Goal: Task Accomplishment & Management: Use online tool/utility

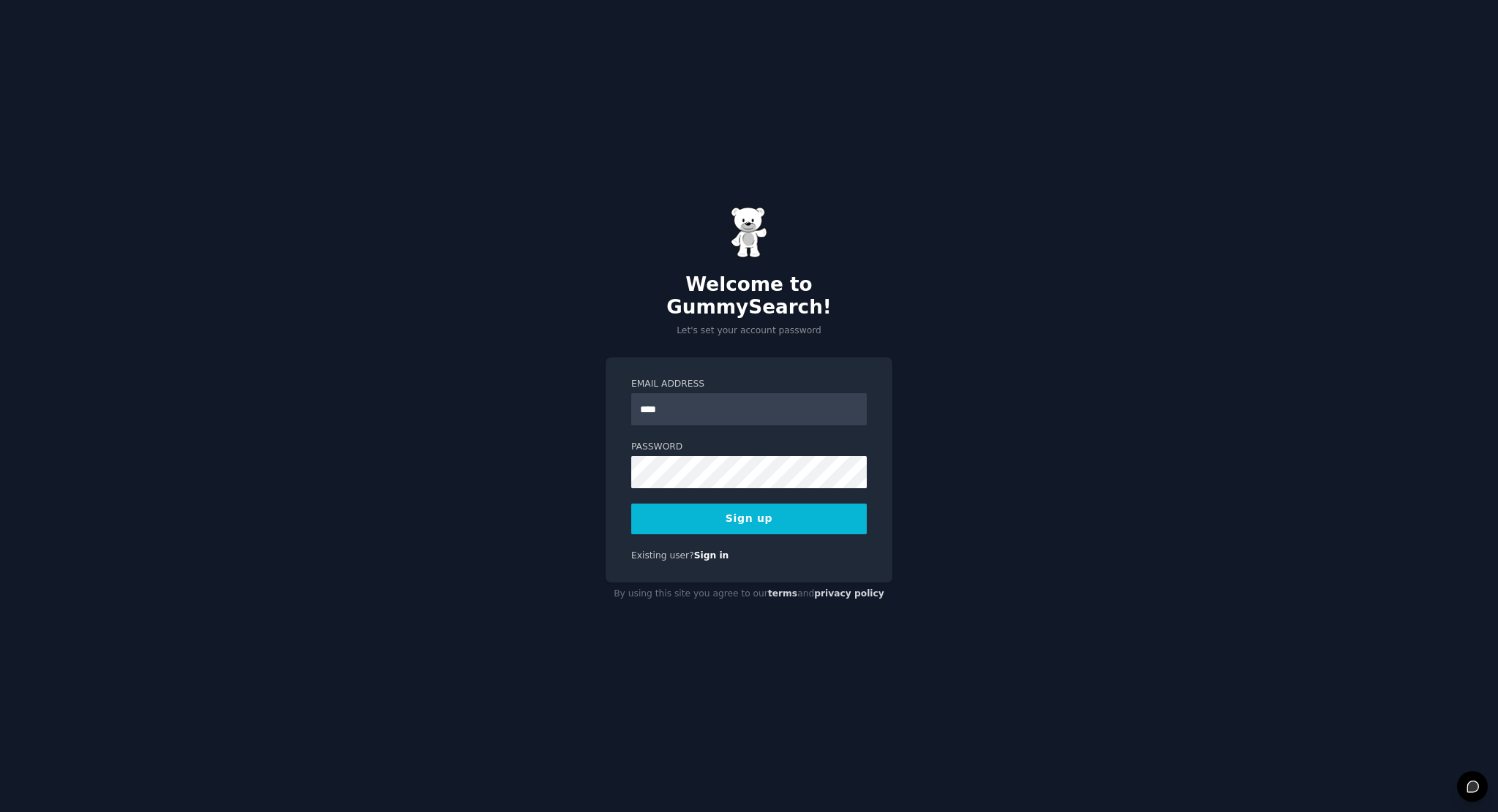
type input "**********"
click at [764, 410] on input "**********" at bounding box center [749, 409] width 236 height 32
click at [768, 407] on input "Email Address" at bounding box center [749, 409] width 236 height 32
type input "**********"
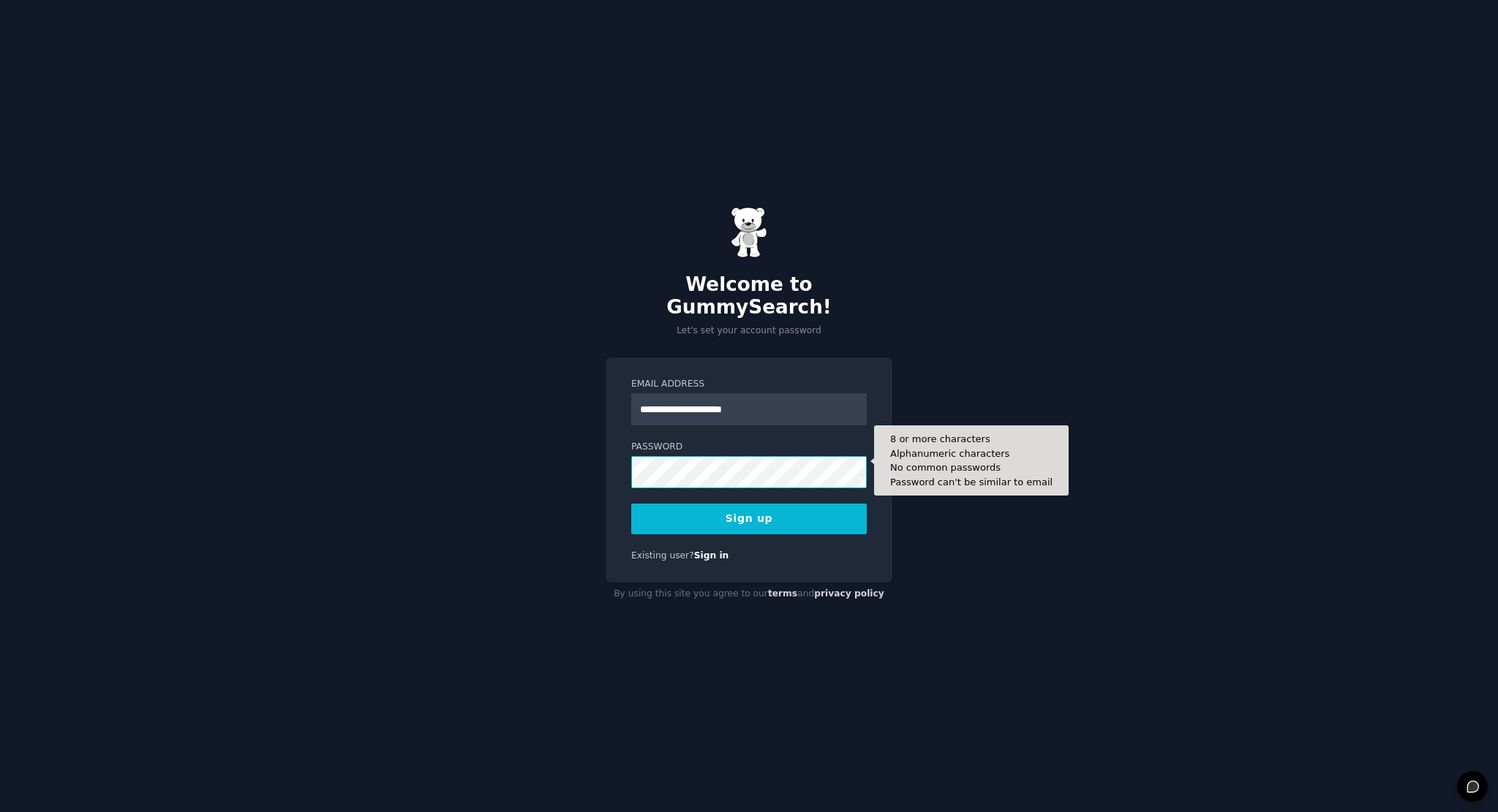
click at [631, 504] on button "Sign up" at bounding box center [749, 519] width 236 height 31
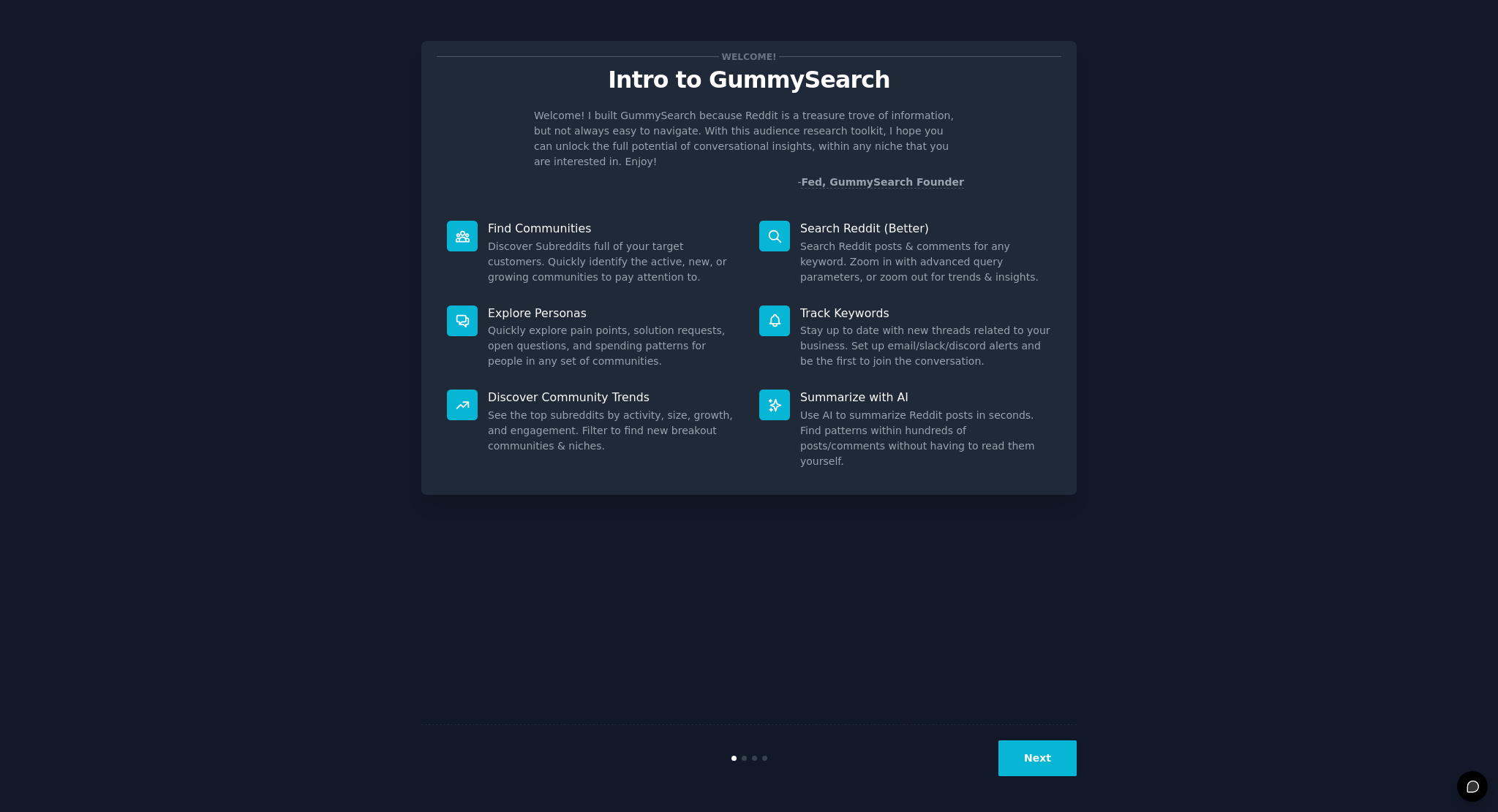
drag, startPoint x: 1047, startPoint y: 765, endPoint x: 1043, endPoint y: 759, distance: 7.2
click at [1043, 759] on button "Next" at bounding box center [1038, 758] width 79 height 35
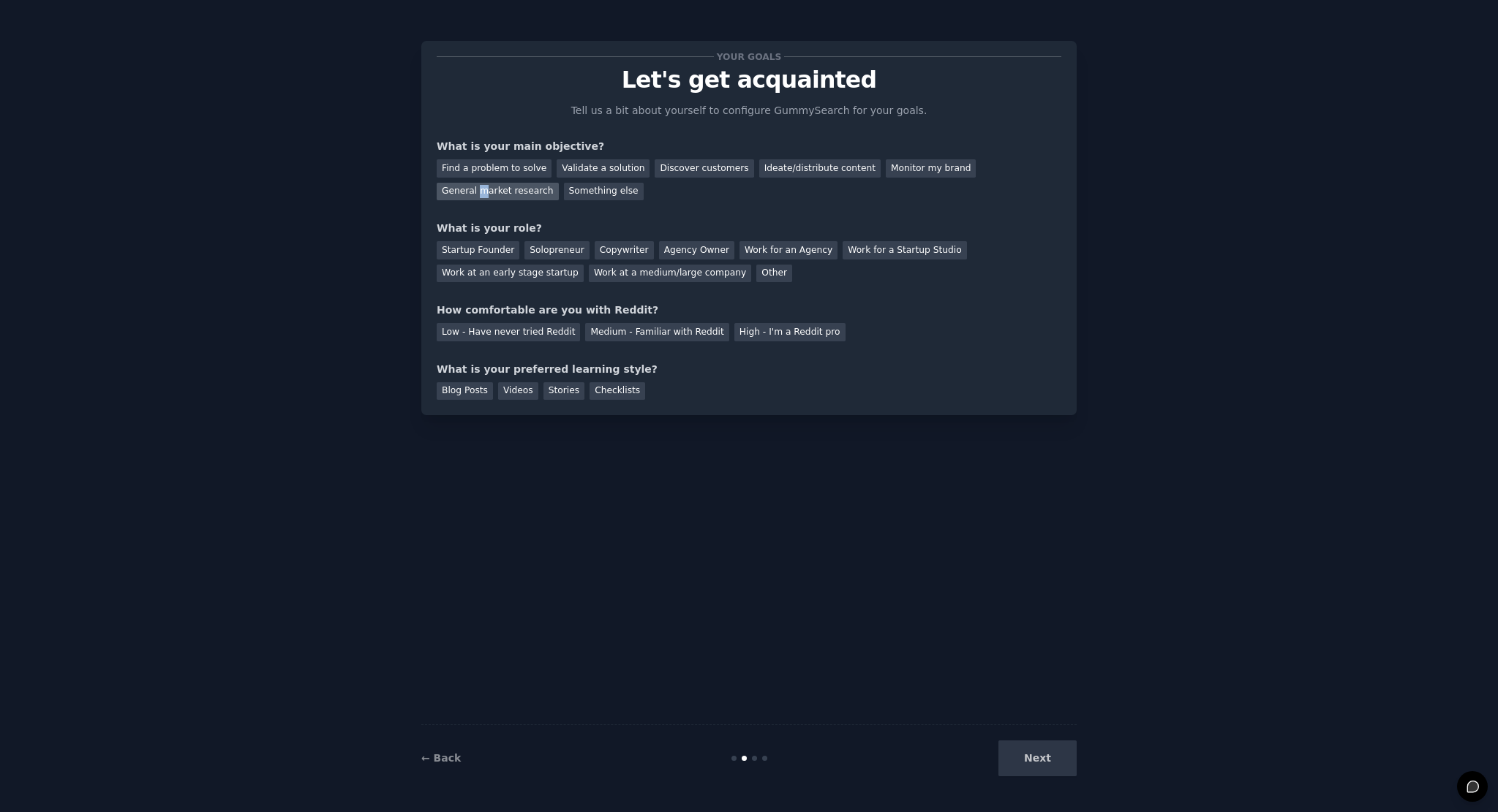
click at [559, 183] on div "General market research" at bounding box center [498, 192] width 122 height 18
click at [852, 201] on div "Your goals Let's get acquainted Tell us a bit about yourself to configure Gummy…" at bounding box center [748, 228] width 624 height 343
click at [603, 172] on div "Validate a solution" at bounding box center [603, 168] width 93 height 18
click at [1034, 168] on div "Find a problem to solve Validate a solution Discover customers Ideate/distribut…" at bounding box center [748, 177] width 624 height 46
click at [559, 183] on div "General market research" at bounding box center [498, 192] width 122 height 18
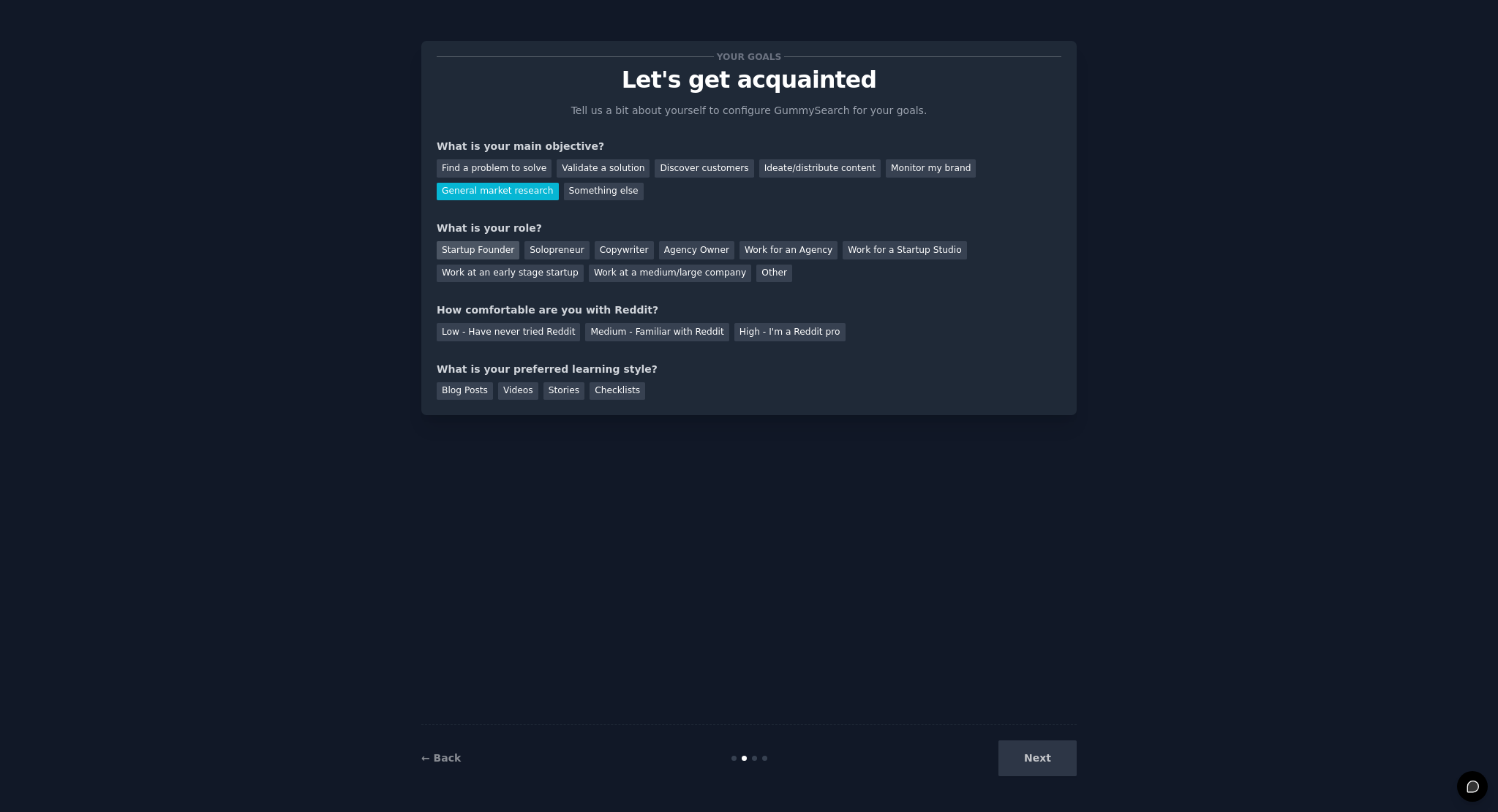
click at [487, 243] on div "Startup Founder" at bounding box center [477, 251] width 82 height 18
click at [606, 336] on div "Medium - Familiar with Reddit" at bounding box center [657, 332] width 143 height 18
click at [528, 391] on div "Videos" at bounding box center [518, 392] width 40 height 18
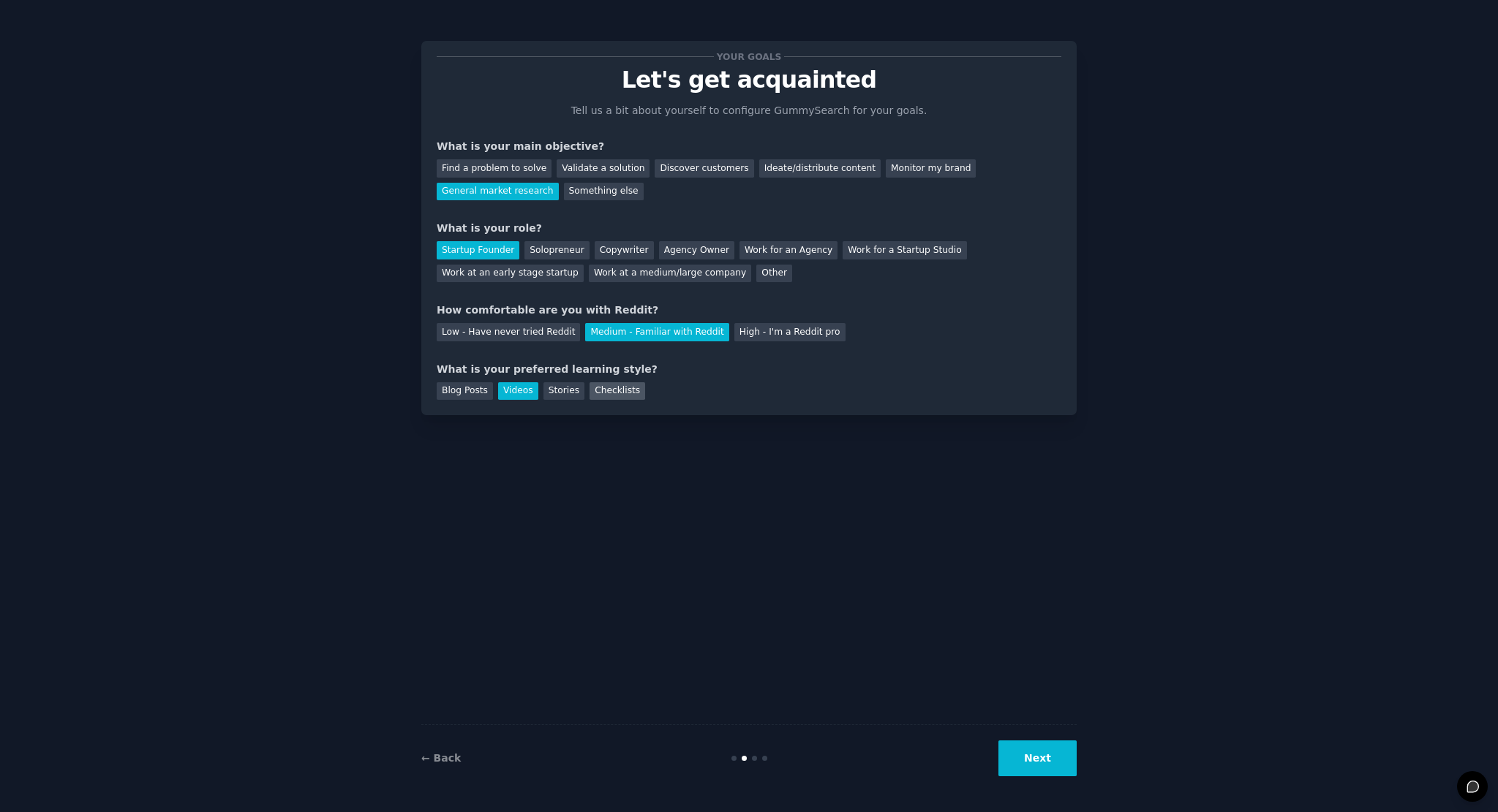
drag, startPoint x: 553, startPoint y: 389, endPoint x: 588, endPoint y: 386, distance: 35.1
click at [554, 389] on div "Stories" at bounding box center [564, 392] width 41 height 18
click at [599, 386] on div "Checklists" at bounding box center [618, 392] width 56 height 18
click at [504, 406] on div "Your goals Let's get acquainted Tell us a bit about yourself to configure Gummy…" at bounding box center [749, 228] width 655 height 374
click at [501, 389] on div "Videos" at bounding box center [518, 392] width 40 height 18
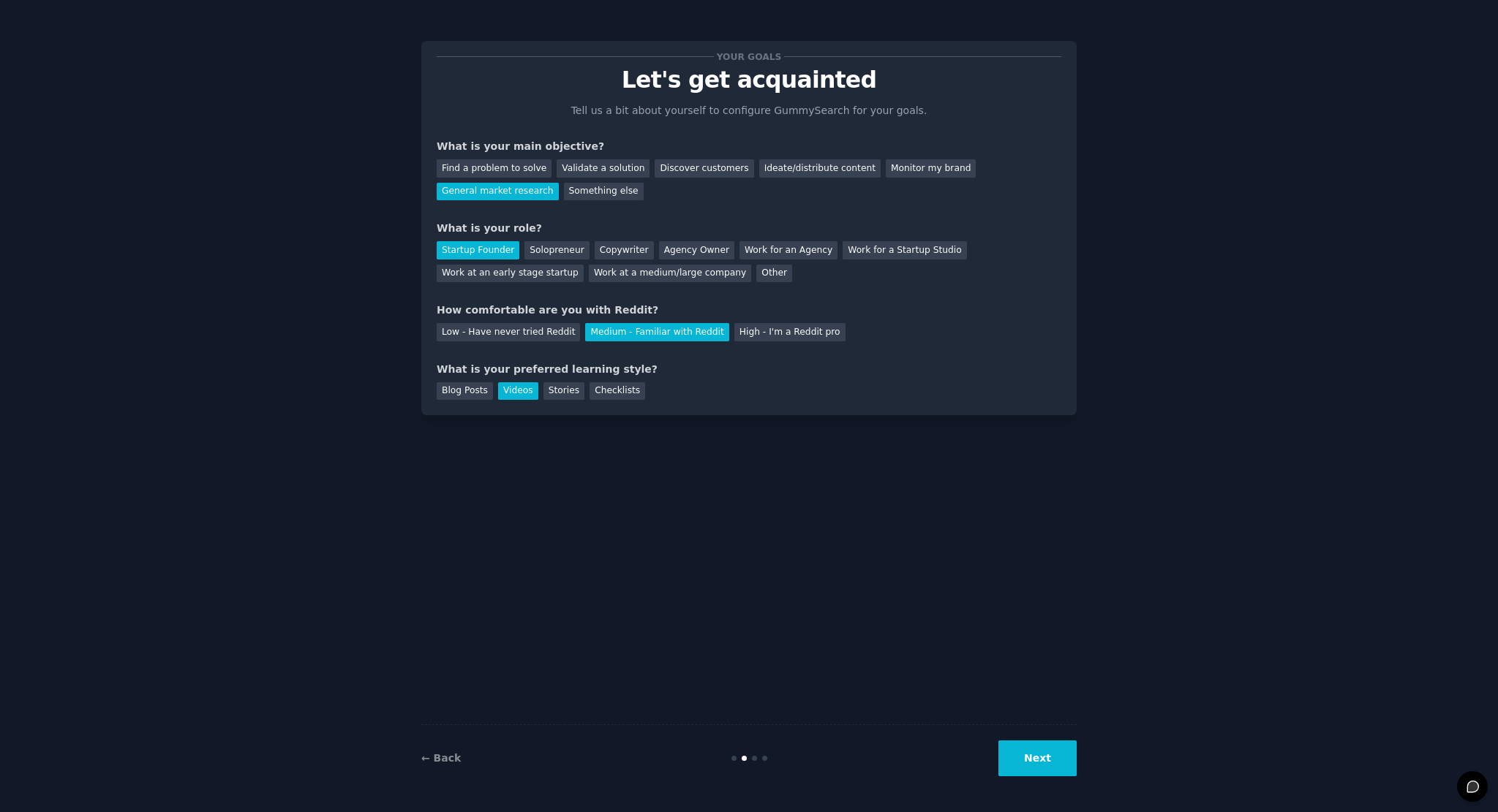
click at [1078, 760] on div "Your goals Let's get acquainted Tell us a bit about yourself to configure Gummy…" at bounding box center [749, 406] width 1457 height 771
click at [1036, 752] on button "Next" at bounding box center [1038, 758] width 79 height 35
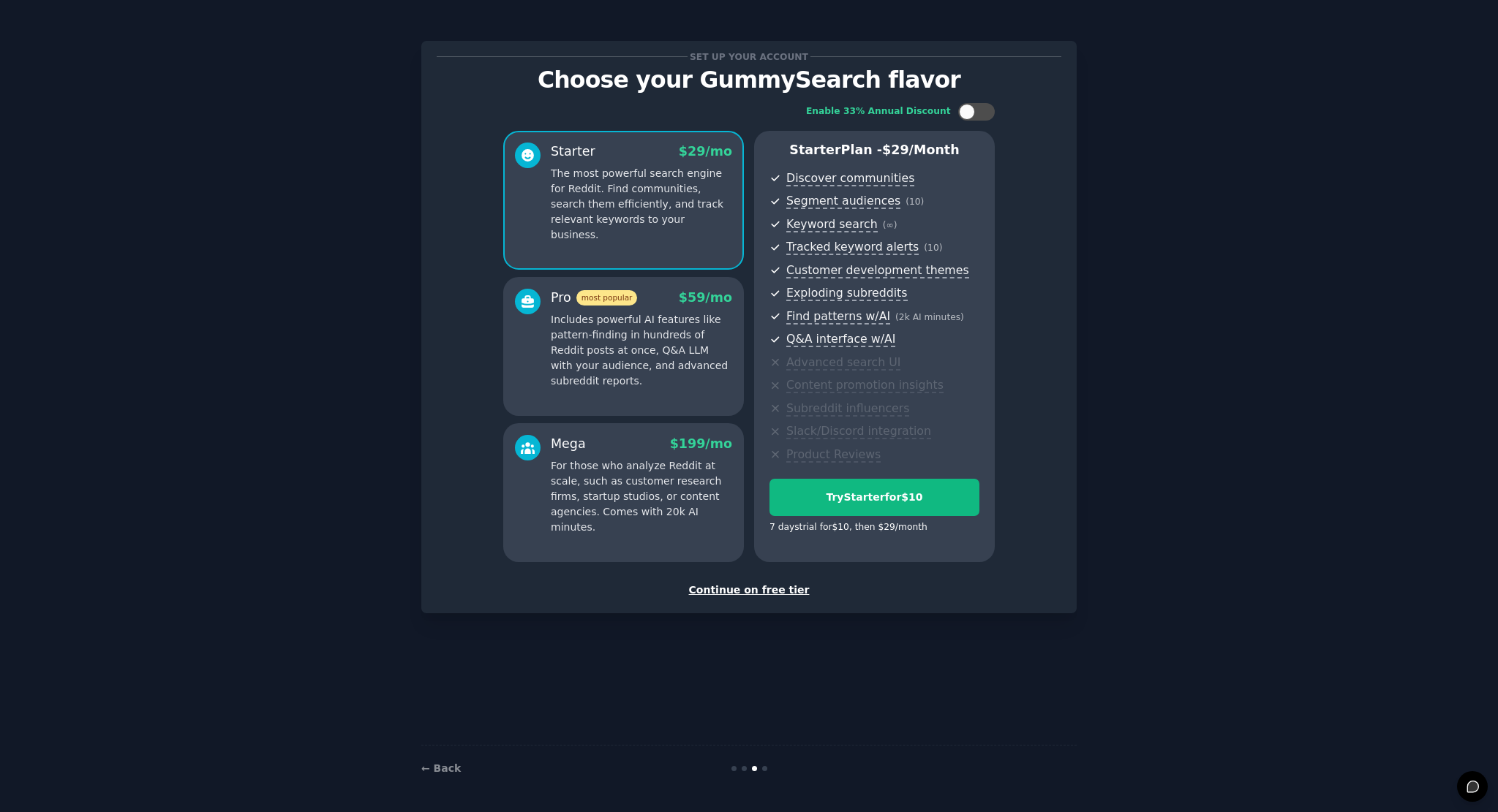
click at [768, 595] on div "Continue on free tier" at bounding box center [748, 590] width 624 height 15
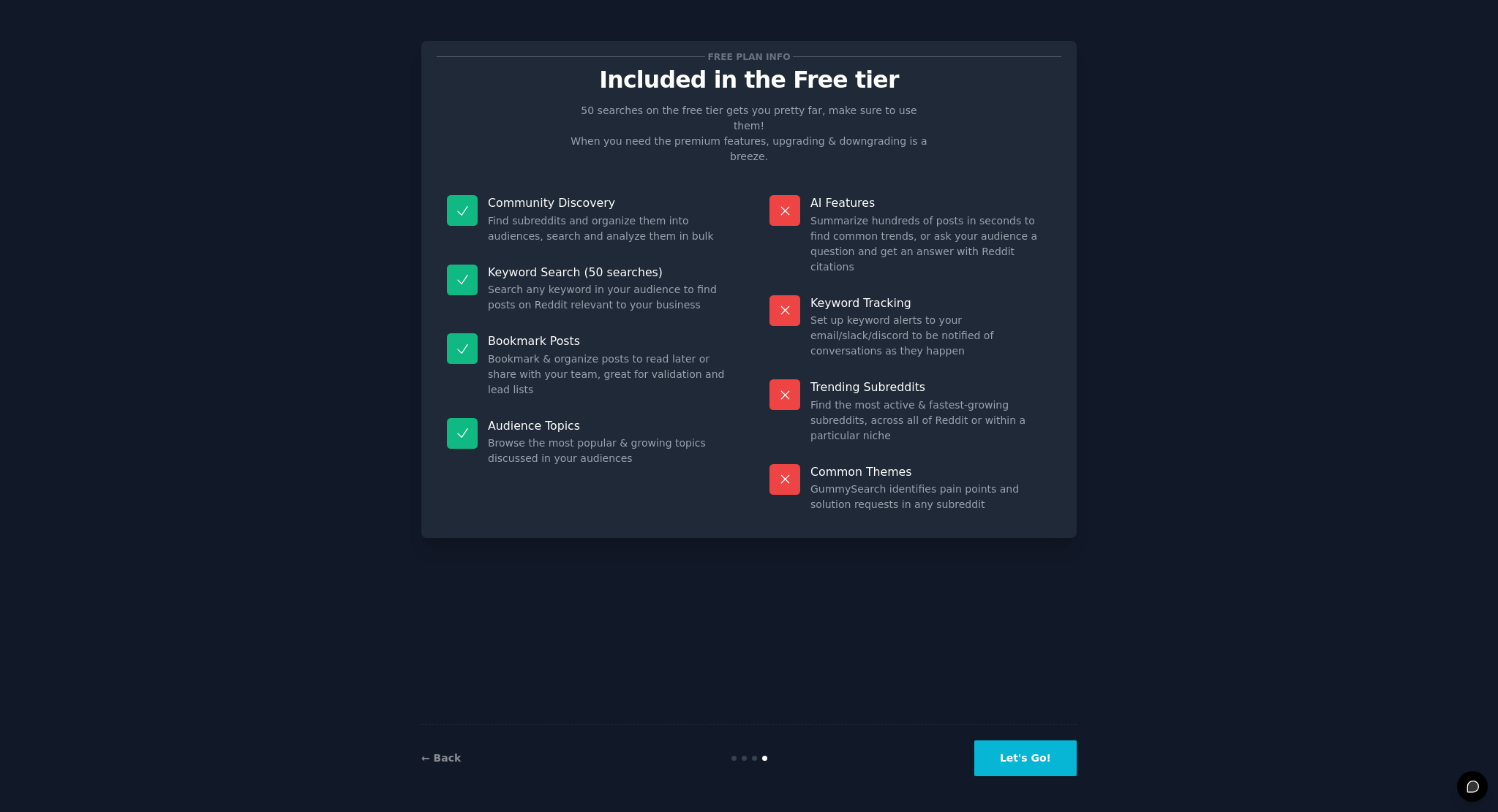
click at [1016, 758] on button "Let's Go!" at bounding box center [1026, 758] width 103 height 35
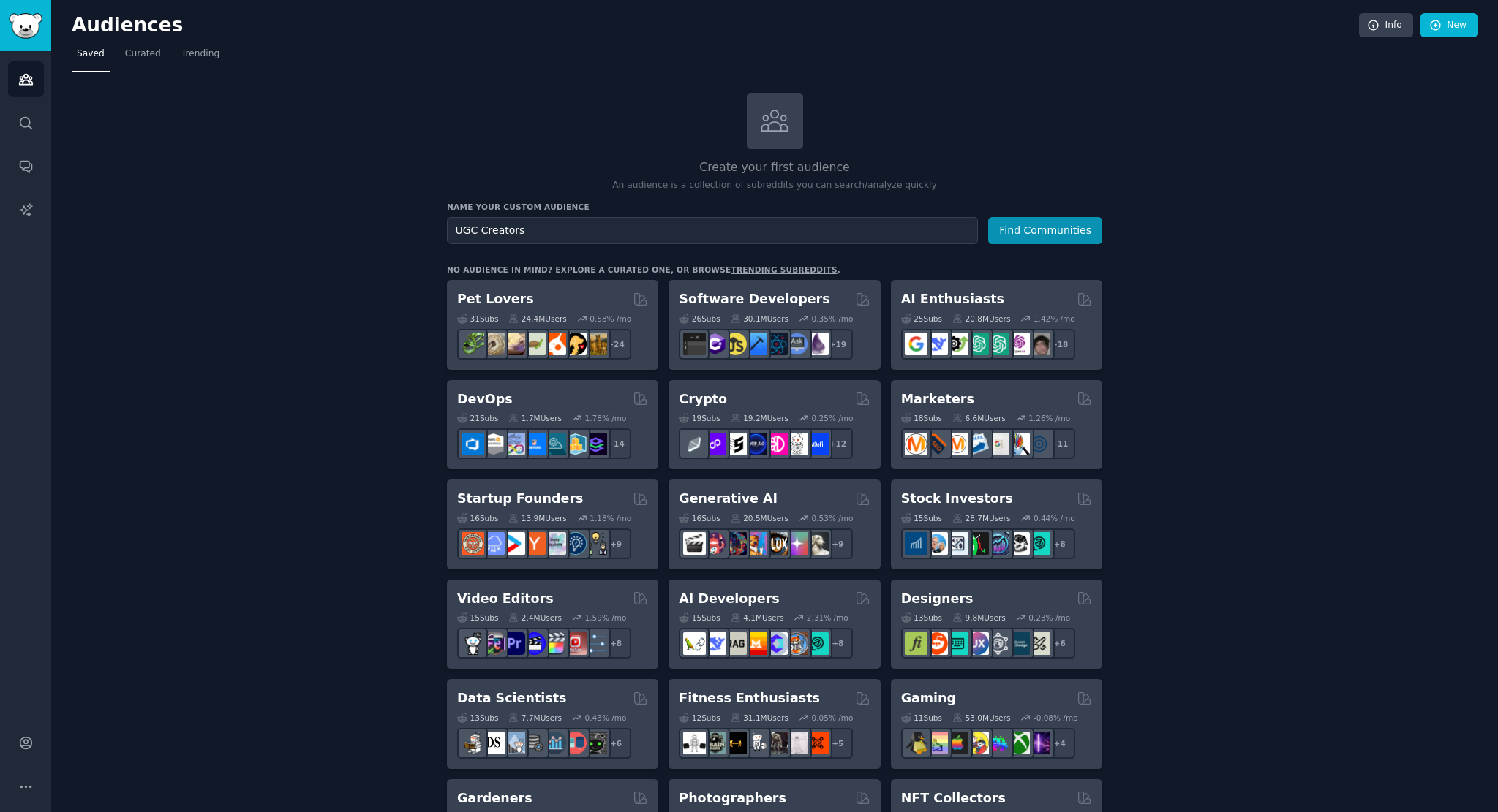
type input "UGC Creators"
click at [988, 217] on button "Find Communities" at bounding box center [1045, 231] width 114 height 27
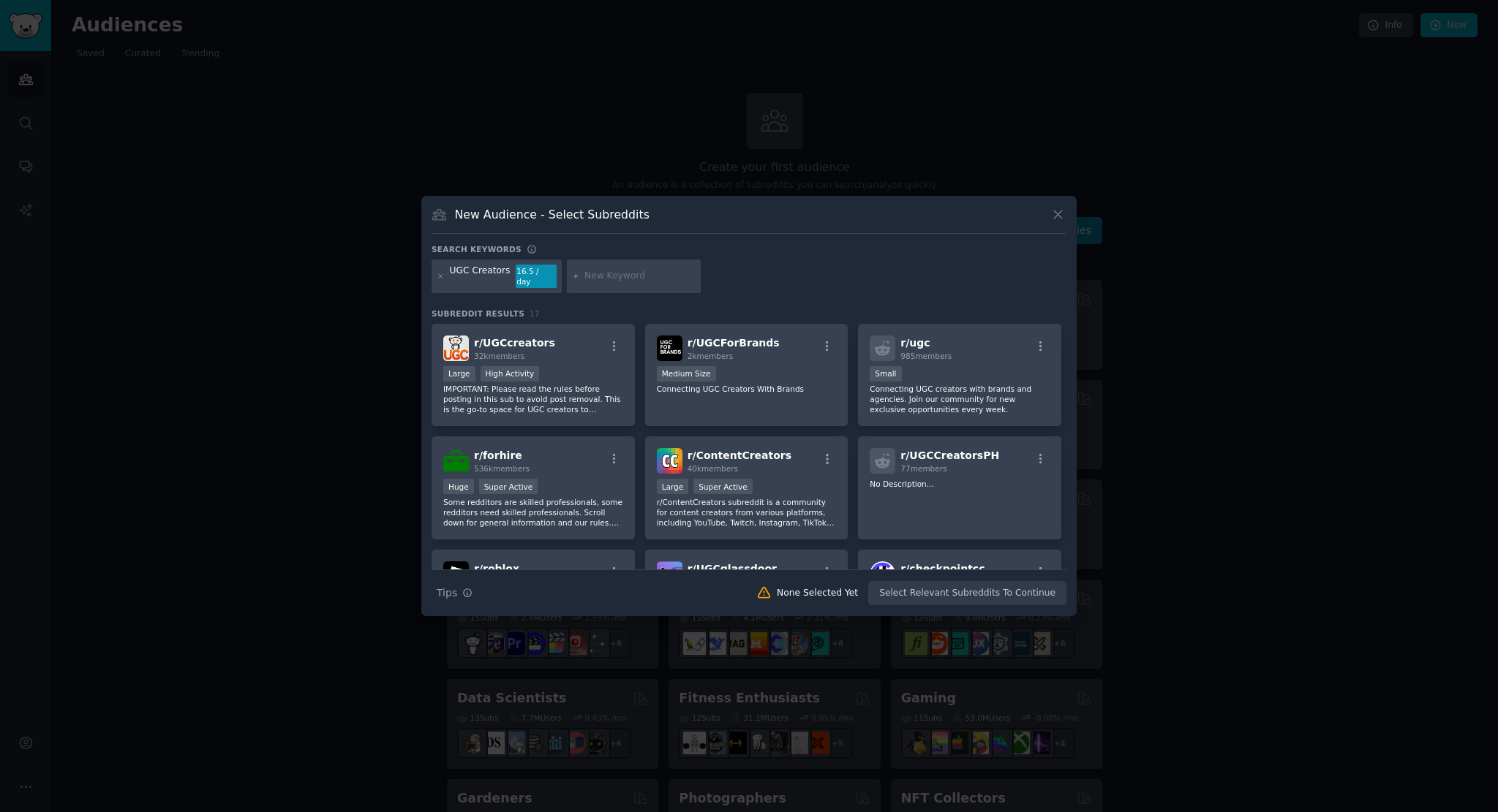
click at [584, 277] on input "text" at bounding box center [640, 276] width 111 height 13
type input "UGC"
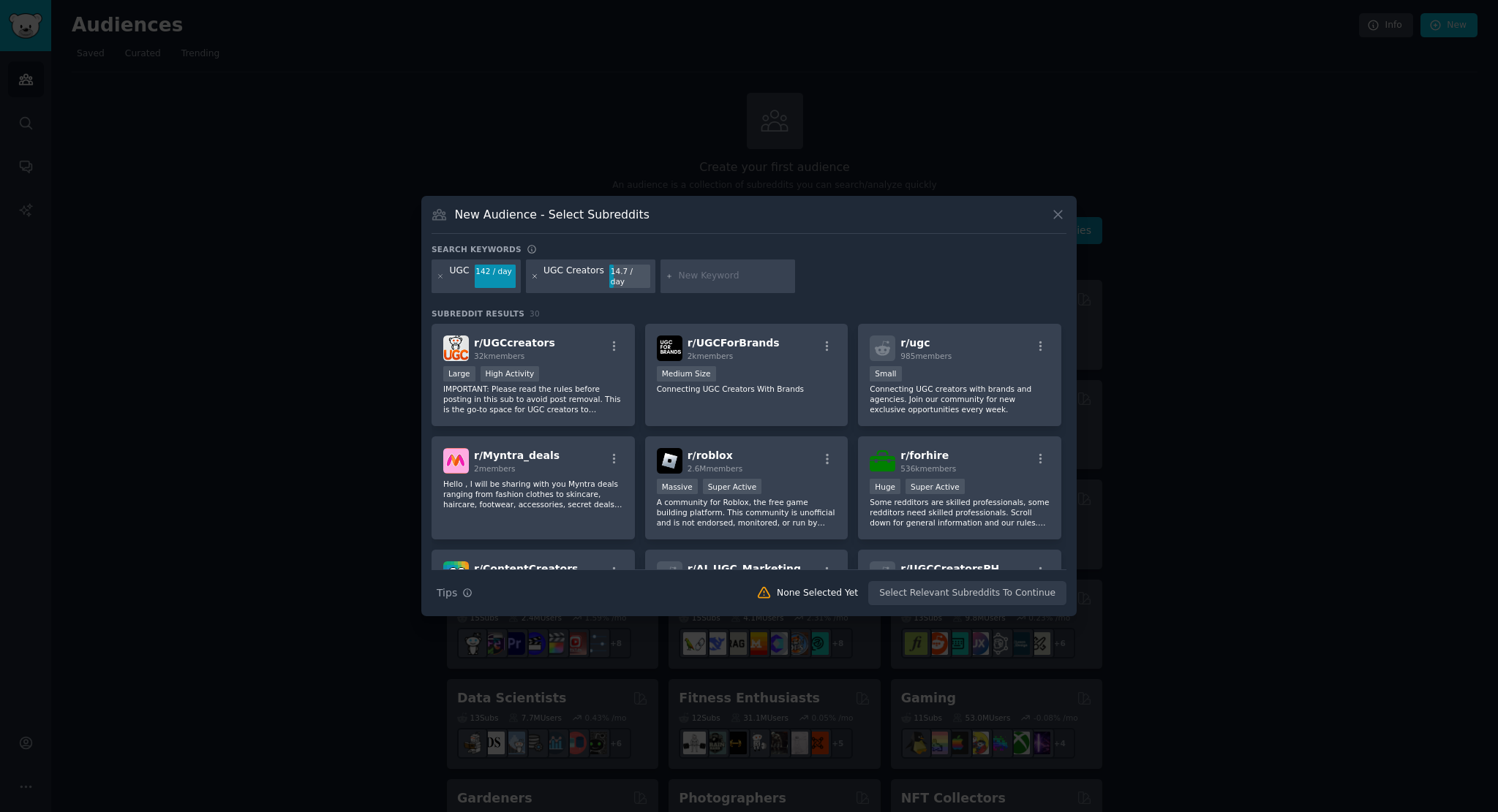
click at [532, 277] on icon at bounding box center [534, 275] width 4 height 4
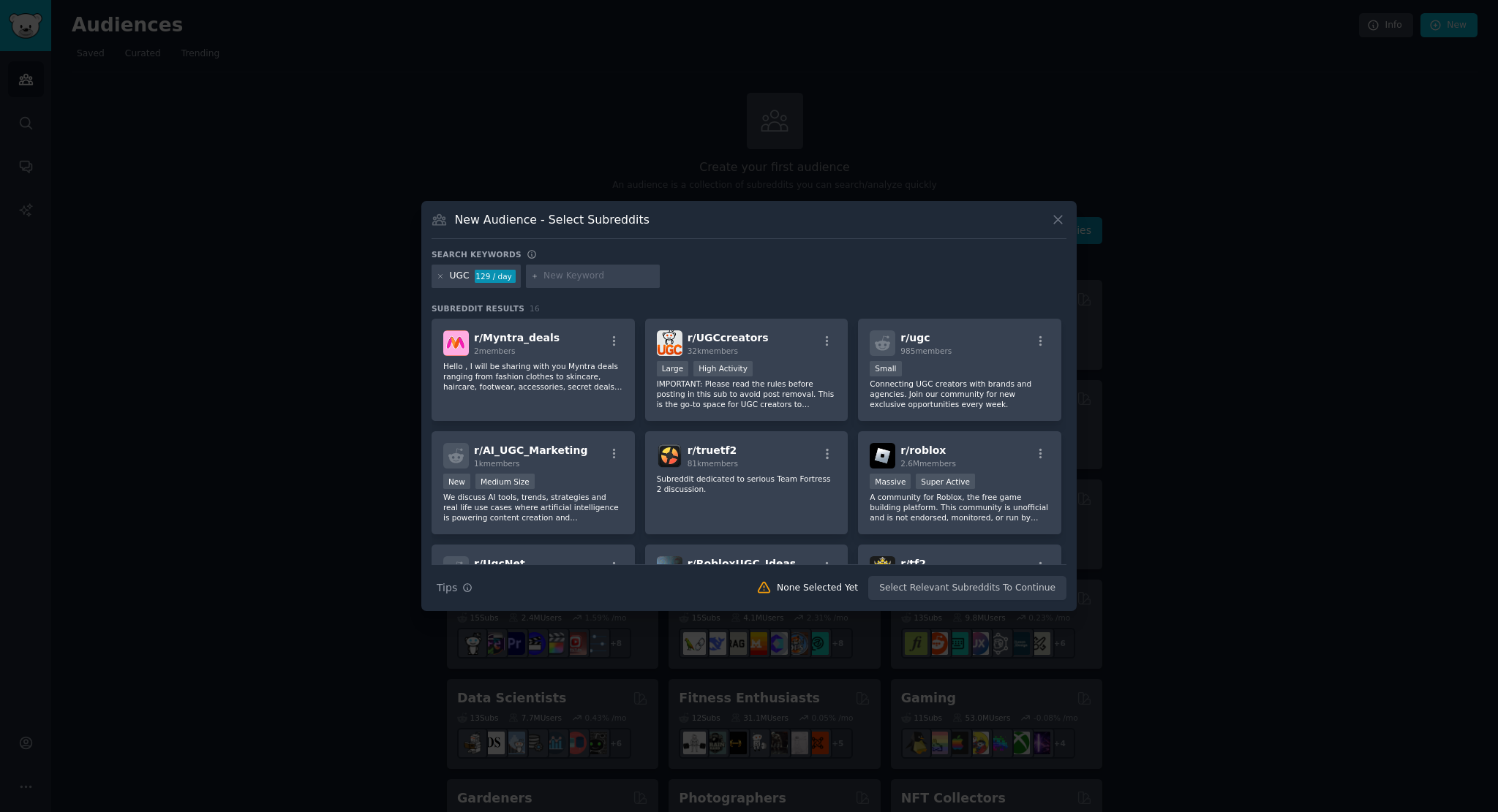
click at [581, 278] on input "text" at bounding box center [599, 276] width 111 height 13
type input "Brand"
